Goal: Task Accomplishment & Management: Use online tool/utility

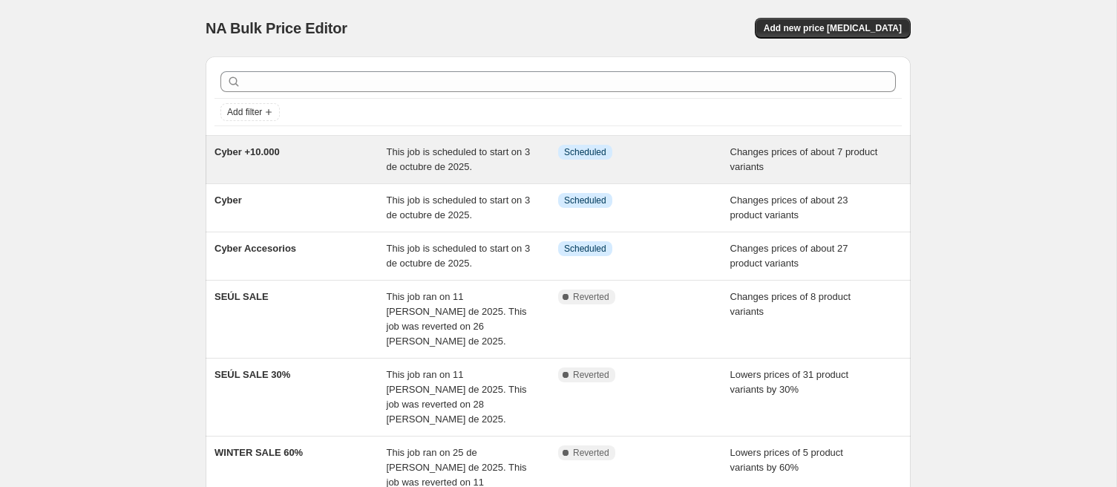
click at [263, 151] on span "Cyber +10.000" at bounding box center [247, 151] width 65 height 11
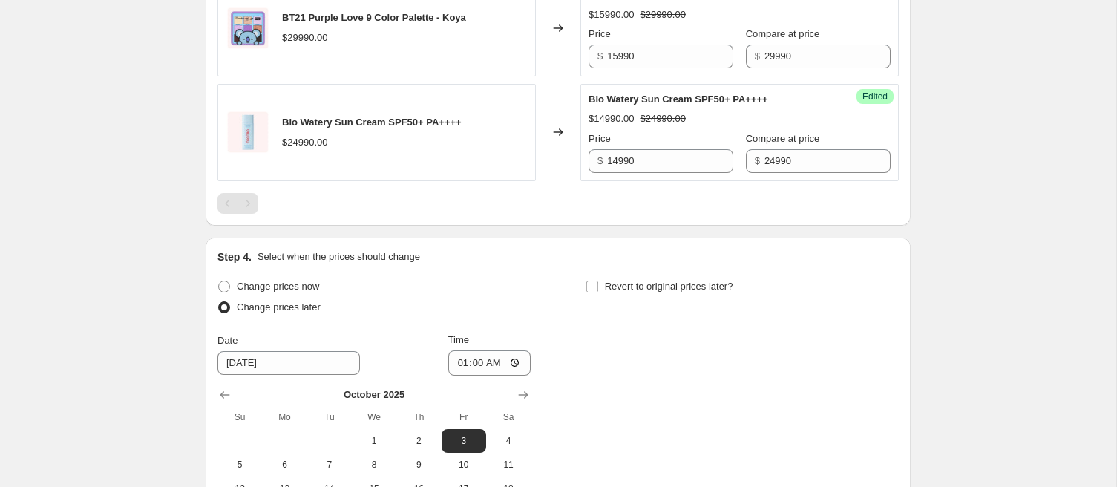
scroll to position [1214, 0]
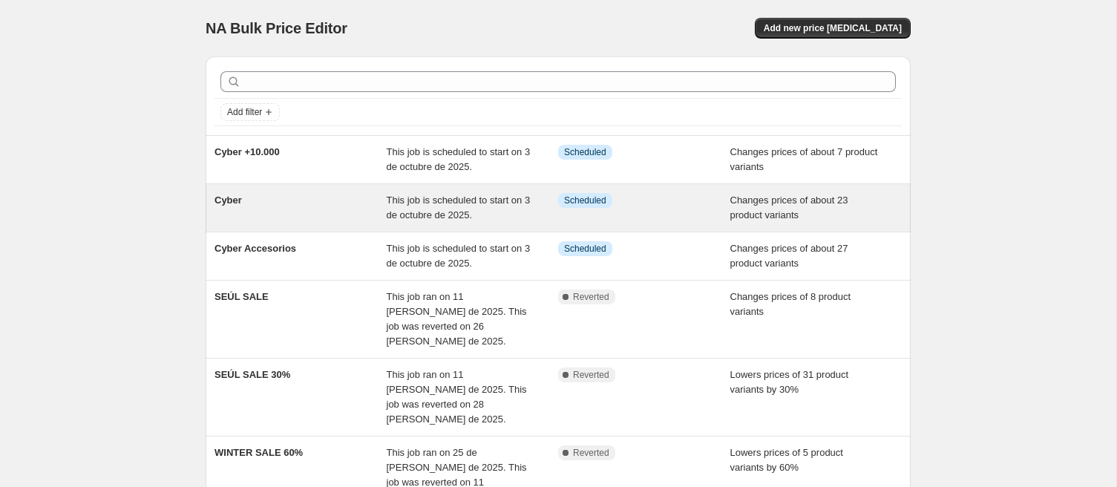
click at [331, 203] on div "Cyber" at bounding box center [301, 208] width 172 height 30
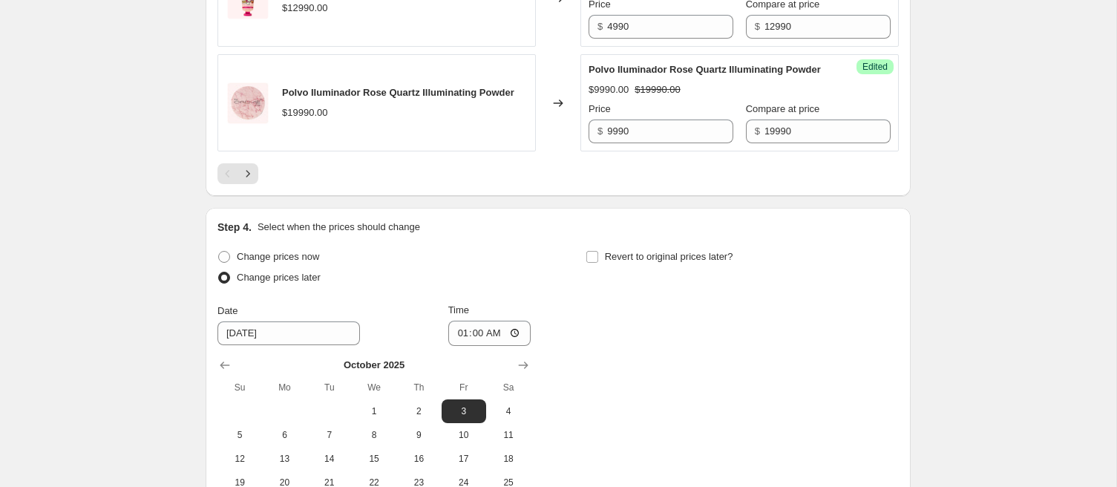
scroll to position [2598, 0]
click at [248, 165] on icon "Next" at bounding box center [248, 172] width 15 height 15
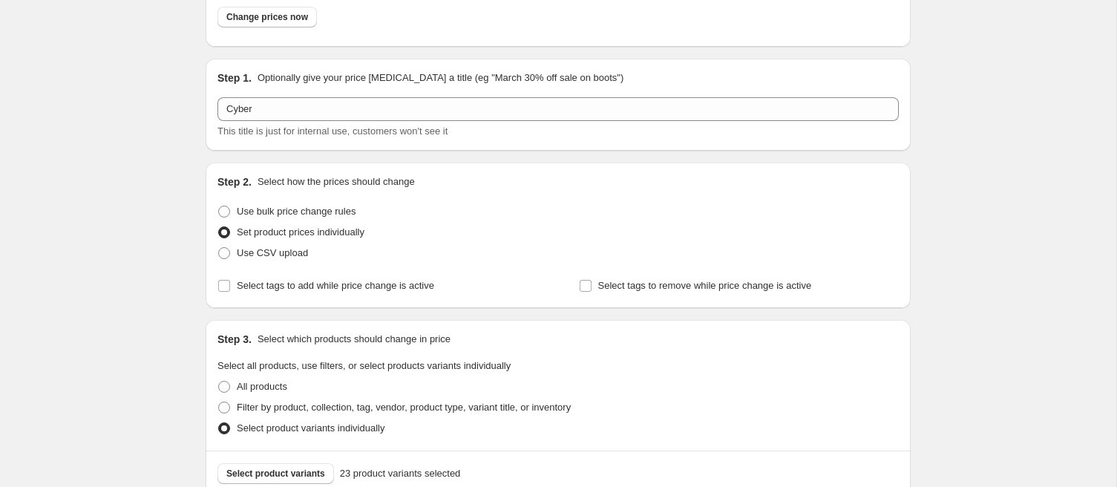
scroll to position [0, 0]
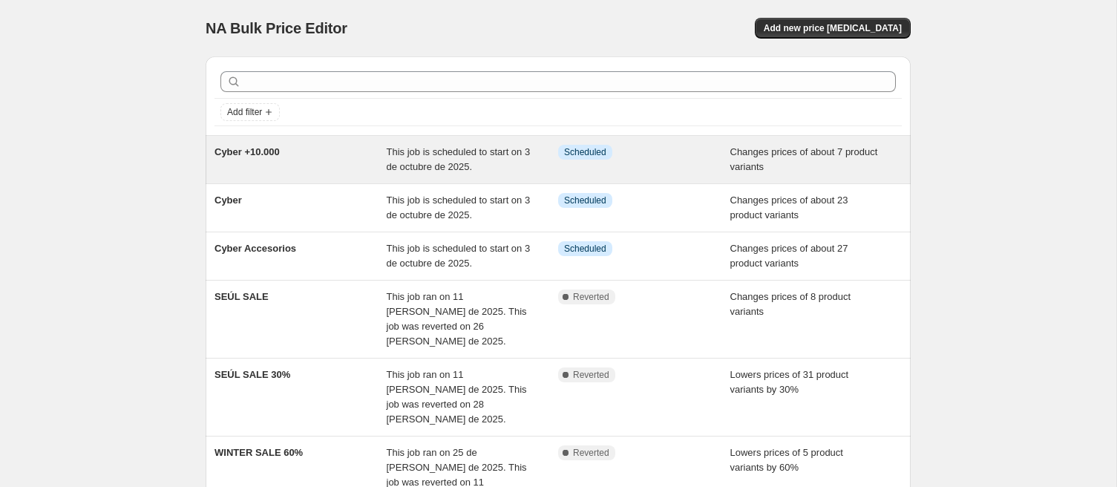
click at [298, 157] on div "Cyber +10.000" at bounding box center [301, 160] width 172 height 30
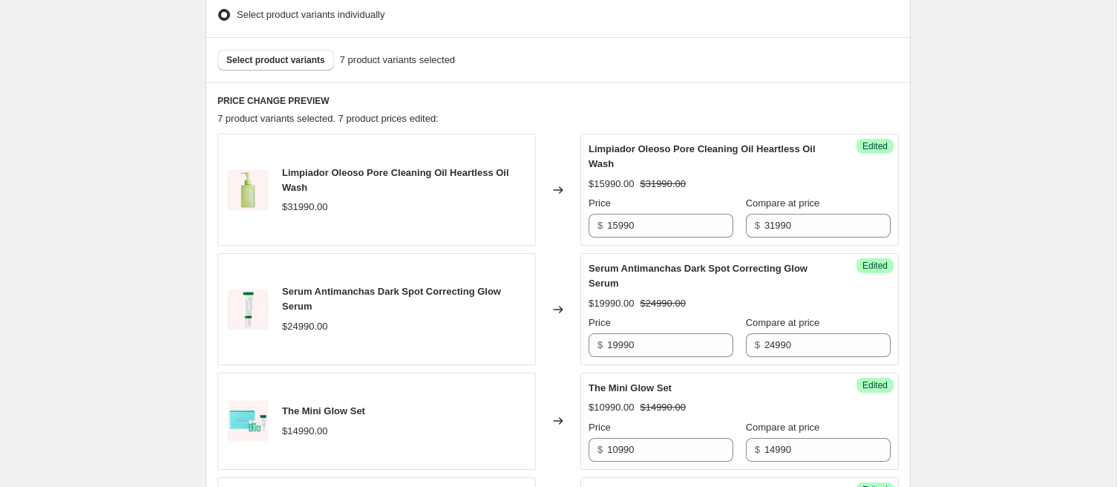
scroll to position [513, 0]
